Goal: Task Accomplishment & Management: Manage account settings

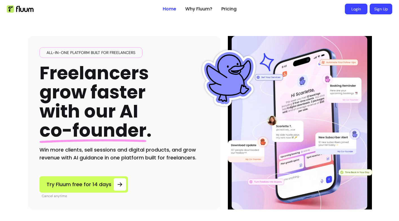
click at [355, 10] on link "Login" at bounding box center [356, 9] width 23 height 11
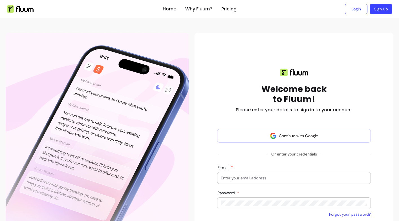
click at [237, 181] on div at bounding box center [294, 178] width 146 height 11
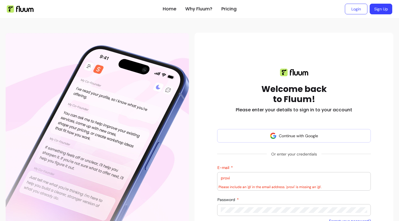
type input "provider@zen-pass.com"
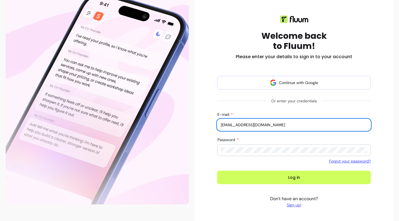
scroll to position [70, 0]
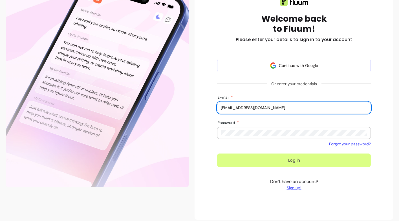
click at [304, 158] on button "Log in" at bounding box center [294, 161] width 154 height 14
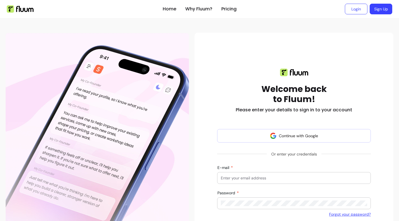
click at [257, 176] on input "E-mail" at bounding box center [294, 179] width 146 height 6
type input "provider@zen-pass.com"
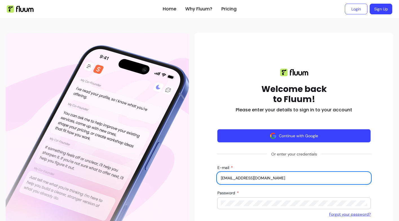
scroll to position [75, 0]
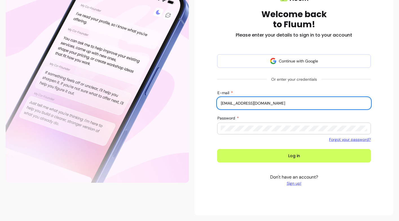
click at [246, 149] on form "Continue with Google Or enter your credentials E-mail provider@zen-pass.com Pas…" at bounding box center [294, 108] width 154 height 108
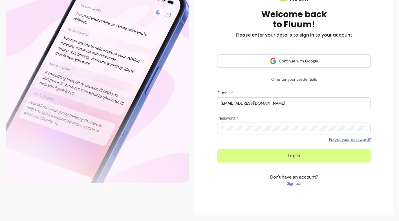
click at [246, 161] on button "Log in" at bounding box center [294, 156] width 154 height 14
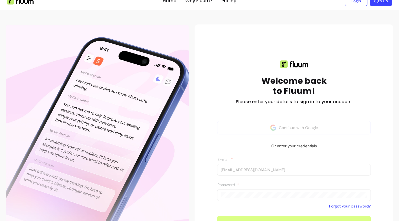
scroll to position [0, 0]
